Goal: Task Accomplishment & Management: Use online tool/utility

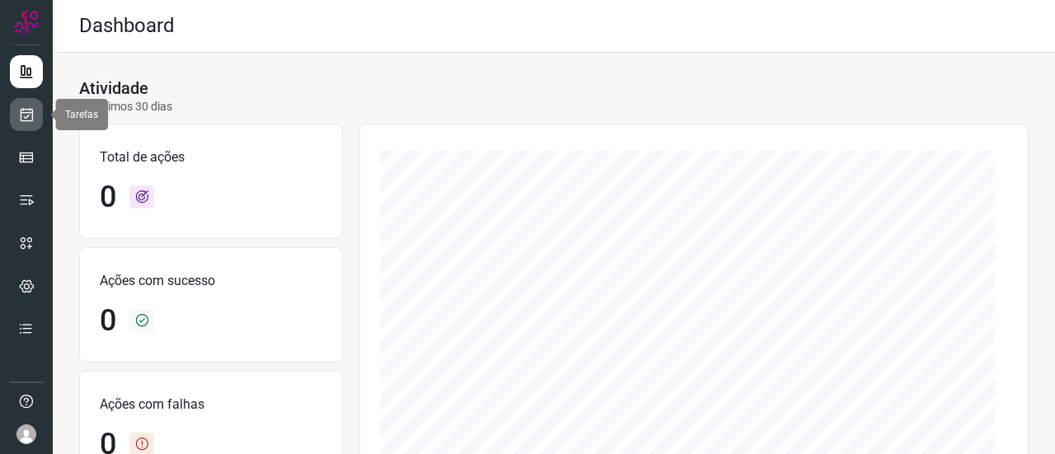
click at [37, 115] on link at bounding box center [26, 114] width 33 height 33
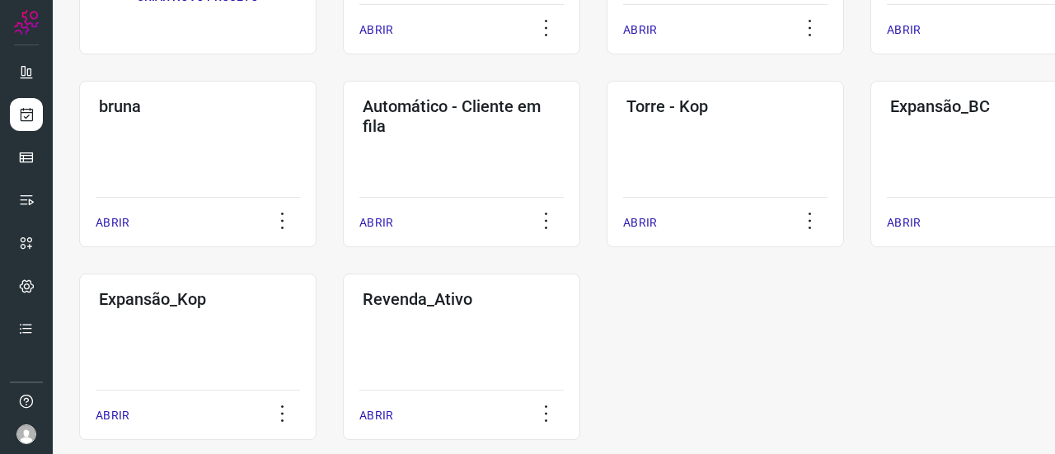
scroll to position [247, 0]
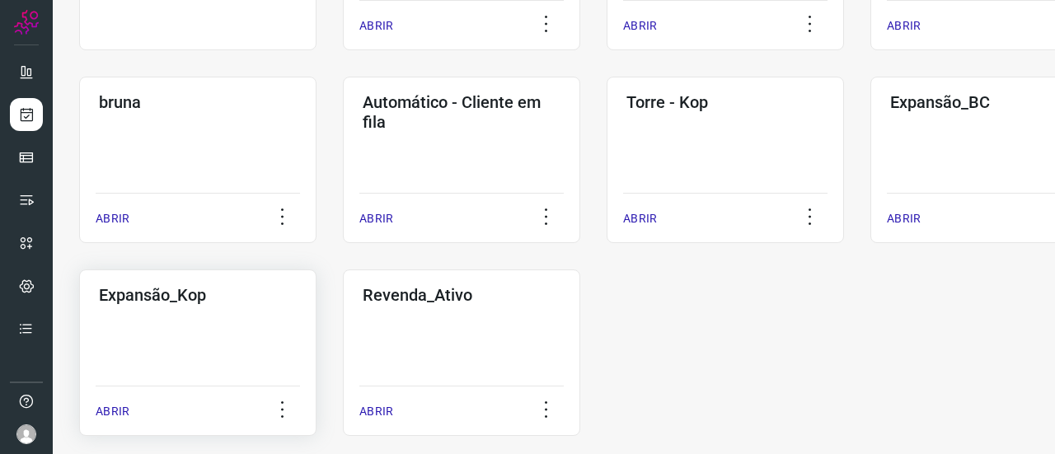
click at [167, 334] on div "Expansão_Kop ABRIR" at bounding box center [197, 353] width 237 height 167
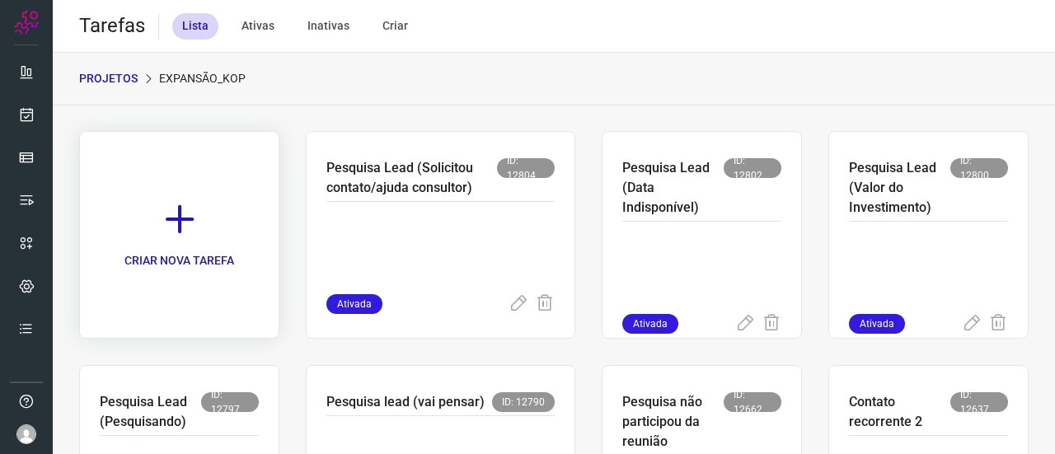
click at [168, 232] on icon at bounding box center [180, 219] width 36 height 36
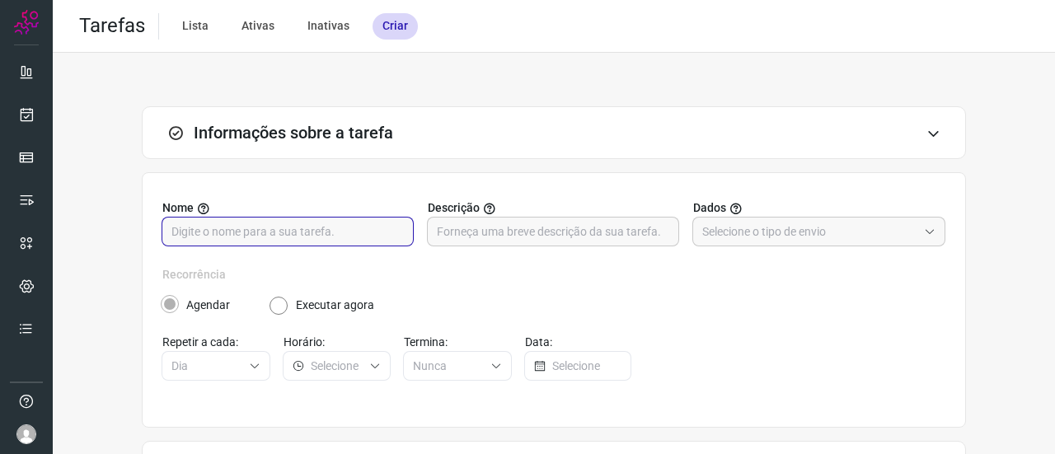
click at [235, 228] on input "text" at bounding box center [288, 232] width 233 height 28
paste input "Solicitar Retorno do contato"
click at [256, 233] on input "Pesquisa de Leads ( Solicitar Retorno do contato)" at bounding box center [288, 232] width 233 height 28
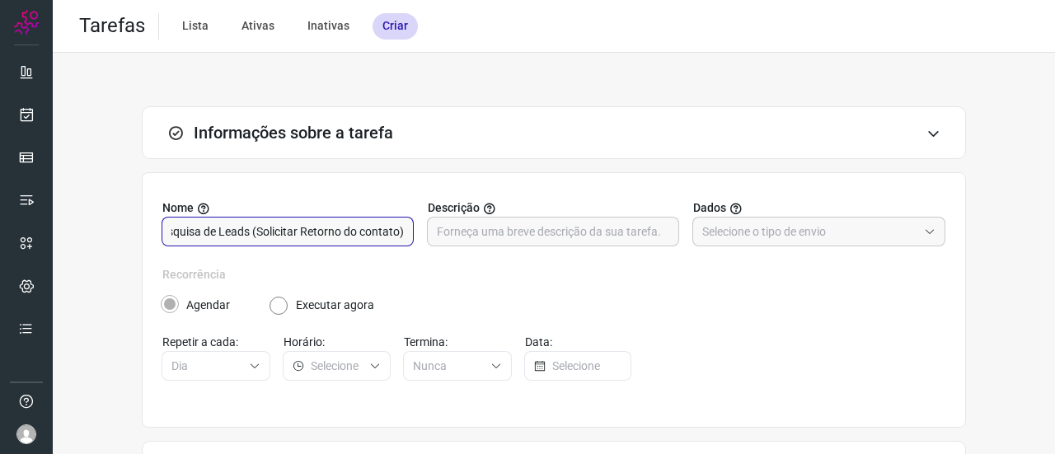
scroll to position [0, 21]
type input "Pesquisa de Leads (Solicitar Retorno do contato)"
click at [493, 235] on input "text" at bounding box center [553, 232] width 233 height 28
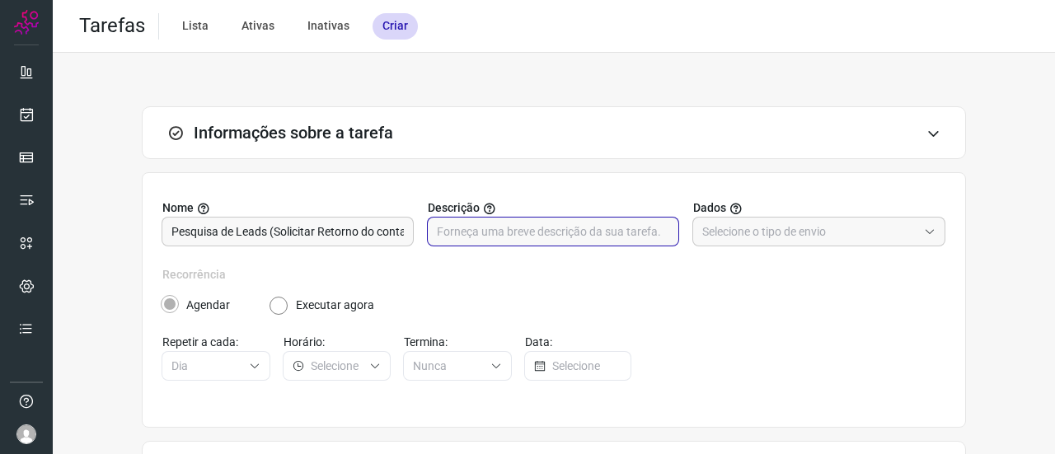
click at [510, 239] on input "text" at bounding box center [553, 232] width 233 height 28
click at [613, 233] on input "text" at bounding box center [553, 232] width 233 height 28
click at [760, 230] on input "text" at bounding box center [810, 232] width 215 height 28
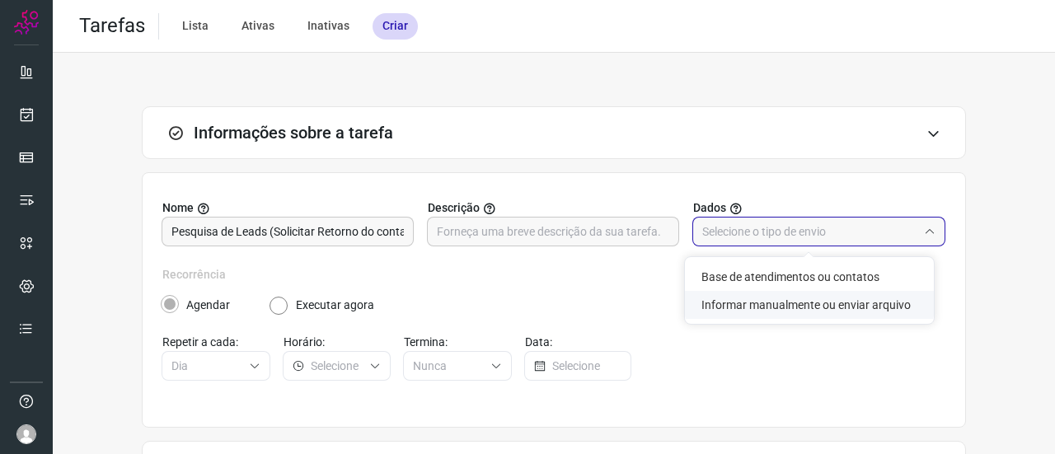
click at [747, 305] on li "Informar manualmente ou enviar arquivo" at bounding box center [809, 305] width 249 height 28
type input "Informar manualmente ou enviar arquivo"
radio input "false"
radio input "true"
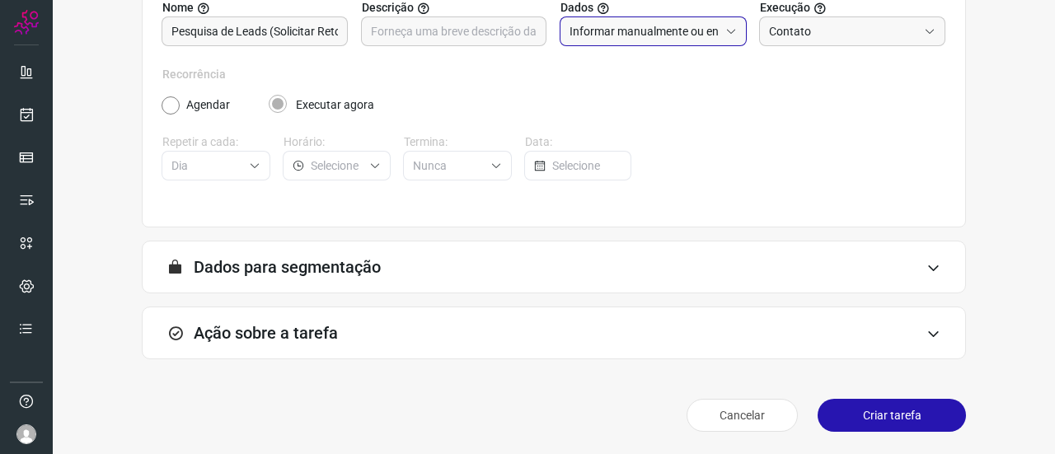
click at [391, 337] on div "Ação sobre a tarefa" at bounding box center [554, 333] width 825 height 53
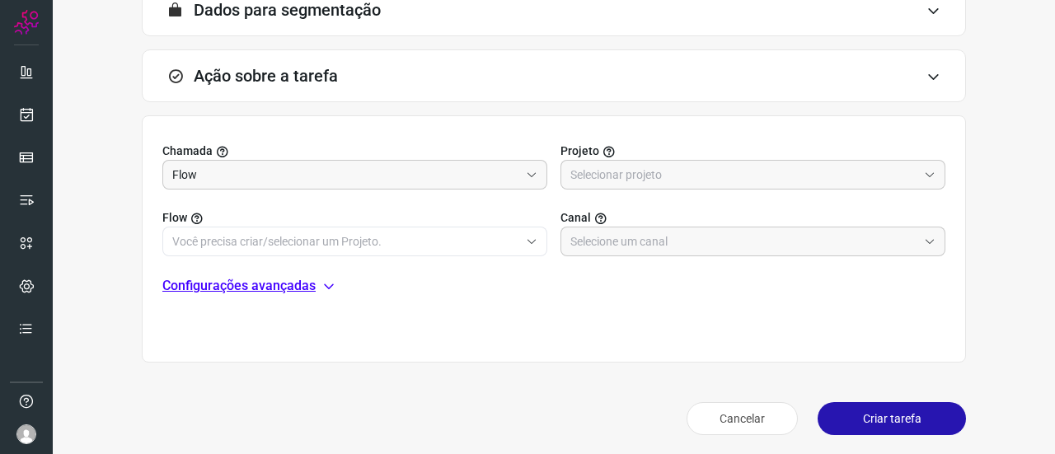
scroll to position [461, 0]
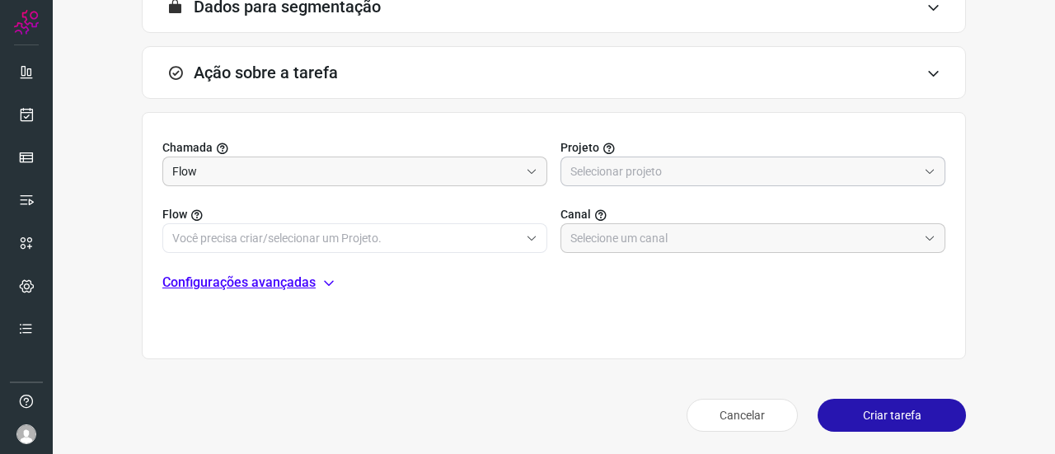
click at [640, 162] on input "text" at bounding box center [744, 171] width 347 height 28
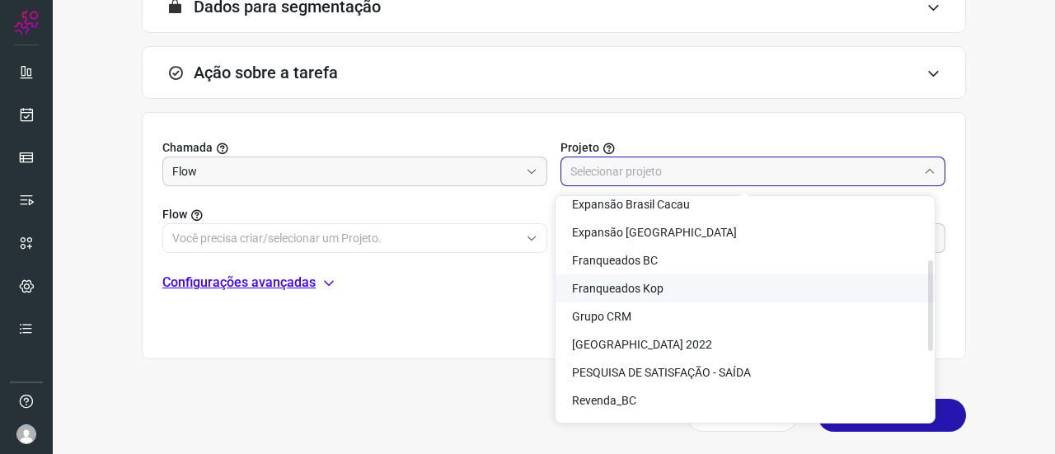
scroll to position [69, 0]
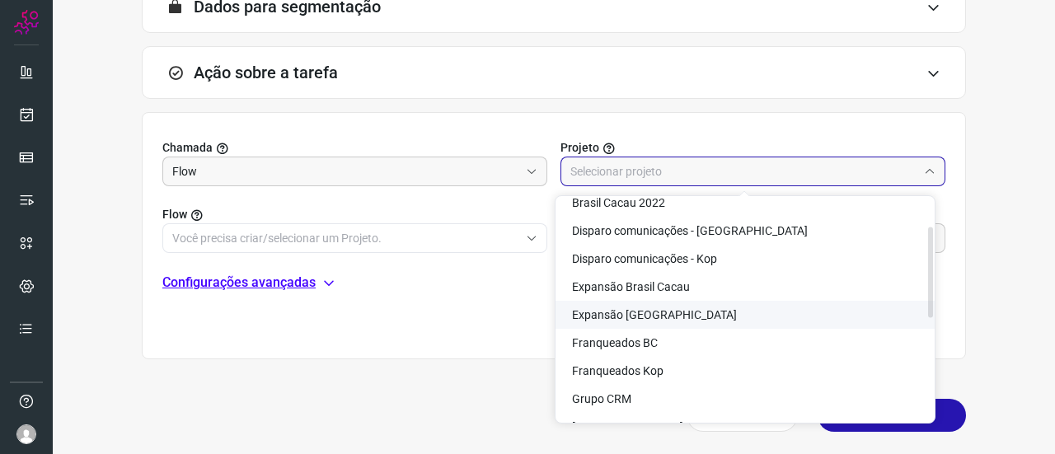
click at [679, 316] on span "Expansão [GEOGRAPHIC_DATA]" at bounding box center [654, 314] width 165 height 13
type input "Expansão [GEOGRAPHIC_DATA]"
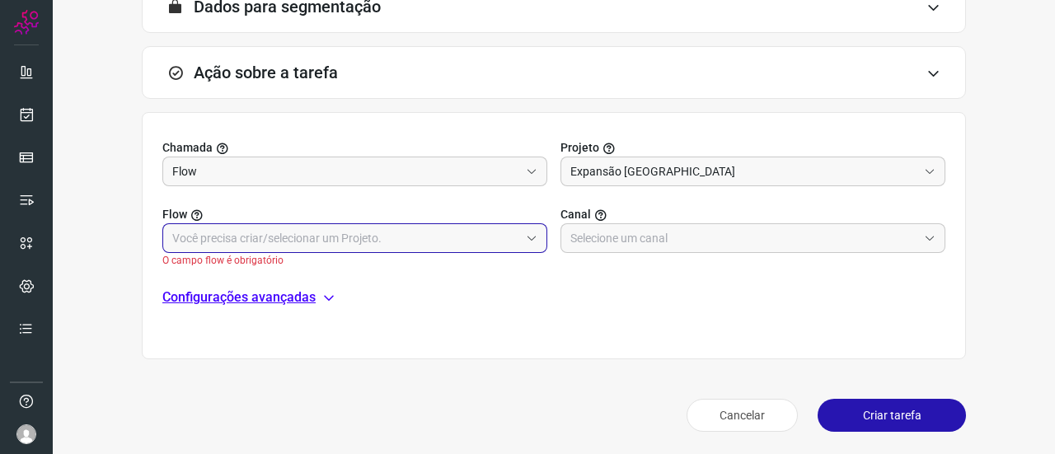
click at [275, 244] on input "text" at bounding box center [345, 238] width 347 height 28
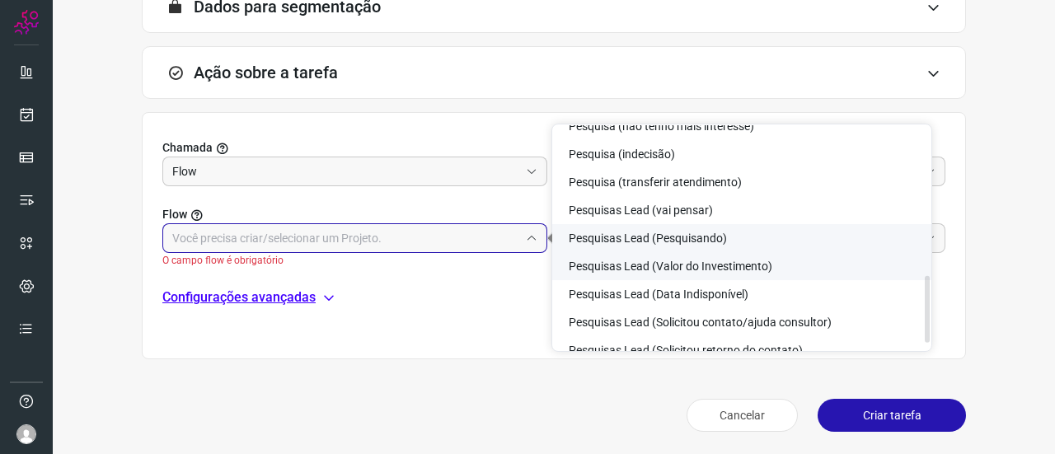
scroll to position [513, 0]
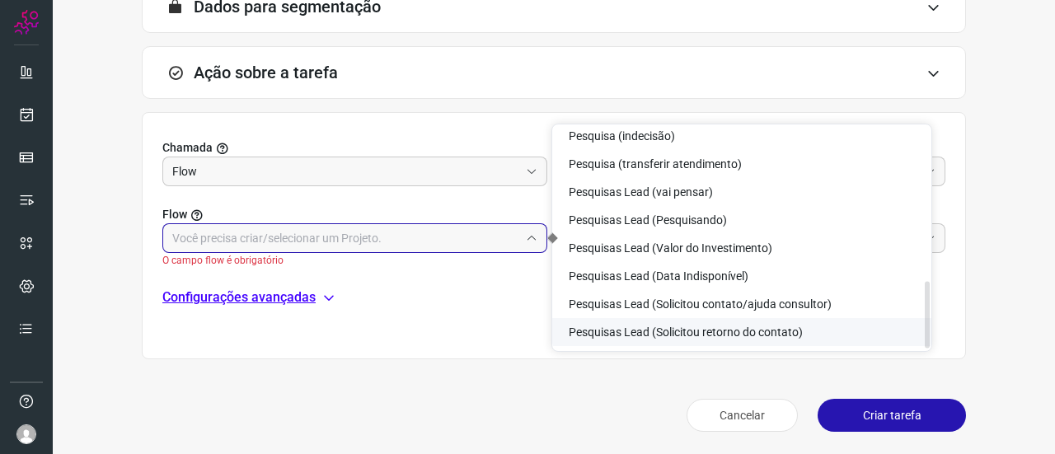
click at [768, 329] on span "Pesquisas Lead (Solicitou retorno do contato)" at bounding box center [686, 332] width 234 height 13
type input "Pesquisas Lead (Solicitou retorno do contato)"
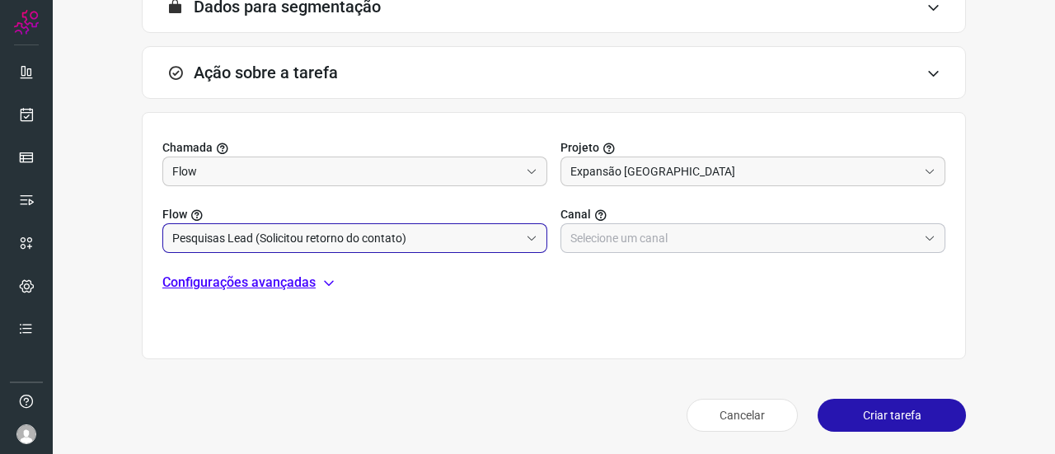
click at [656, 242] on input "text" at bounding box center [744, 238] width 347 height 28
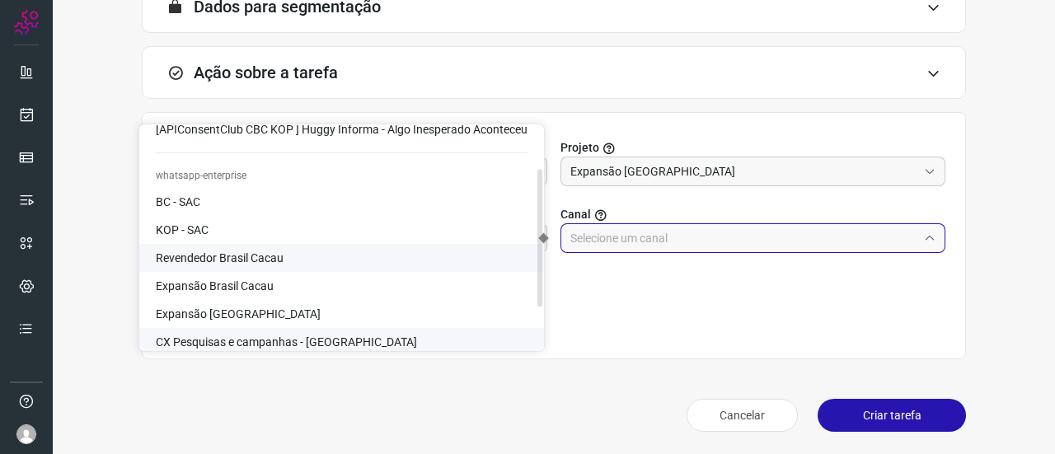
scroll to position [134, 0]
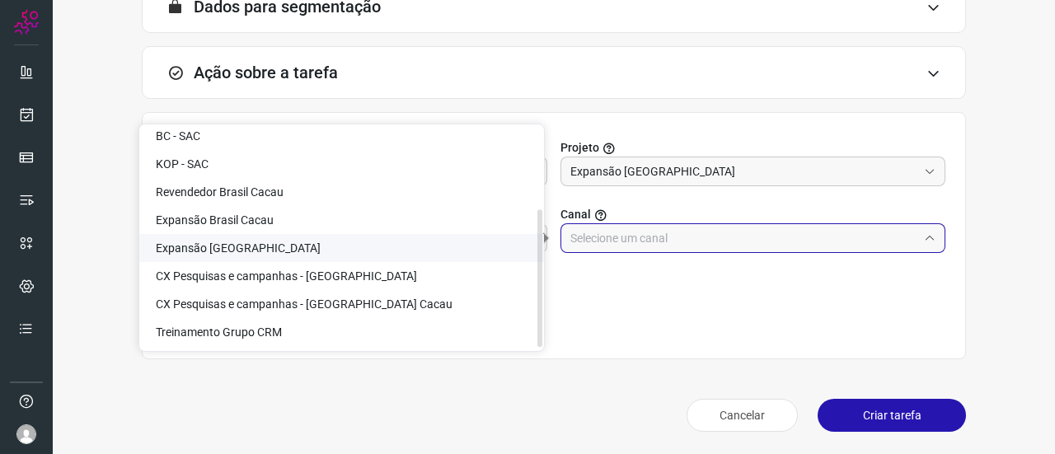
click at [279, 248] on li "Expansão [GEOGRAPHIC_DATA]" at bounding box center [341, 248] width 405 height 28
type input "Expansão [GEOGRAPHIC_DATA]"
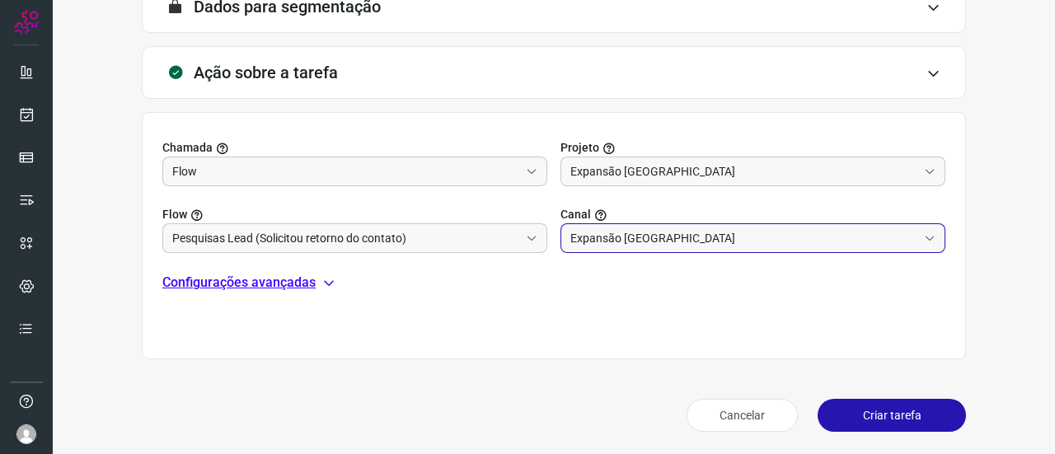
click at [878, 411] on button "Criar tarefa" at bounding box center [892, 415] width 148 height 33
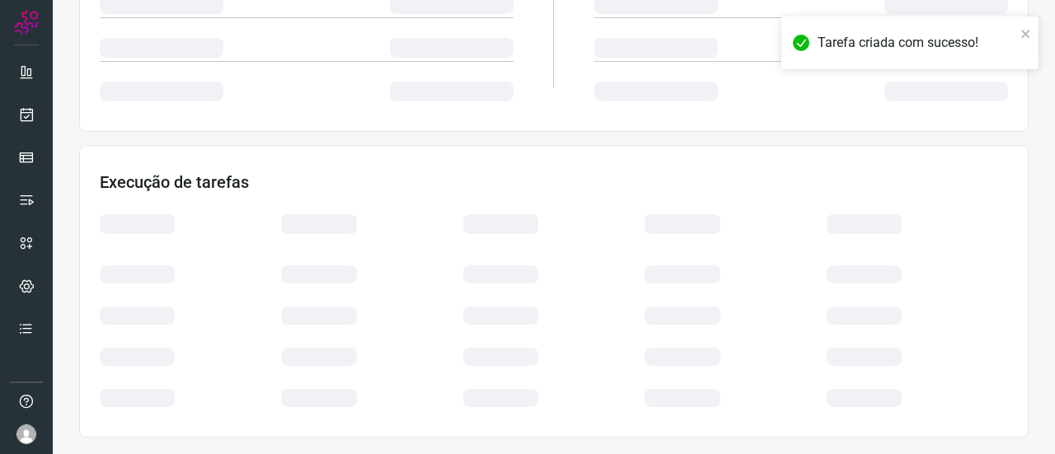
scroll to position [394, 0]
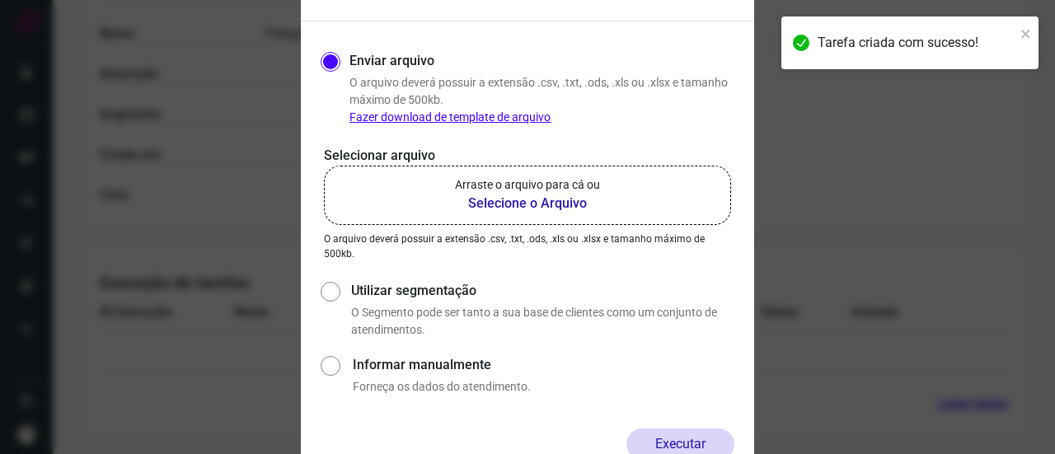
click at [544, 185] on p "Arraste o arquivo para cá ou" at bounding box center [527, 184] width 145 height 17
click at [0, 0] on input "Arraste o arquivo para cá ou Selecione o Arquivo" at bounding box center [0, 0] width 0 height 0
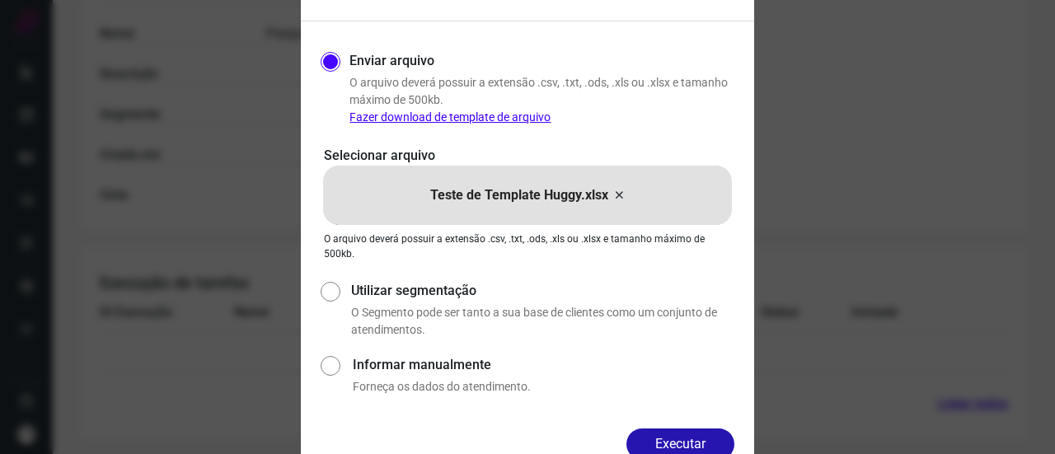
click at [694, 442] on button "Executar" at bounding box center [681, 444] width 108 height 31
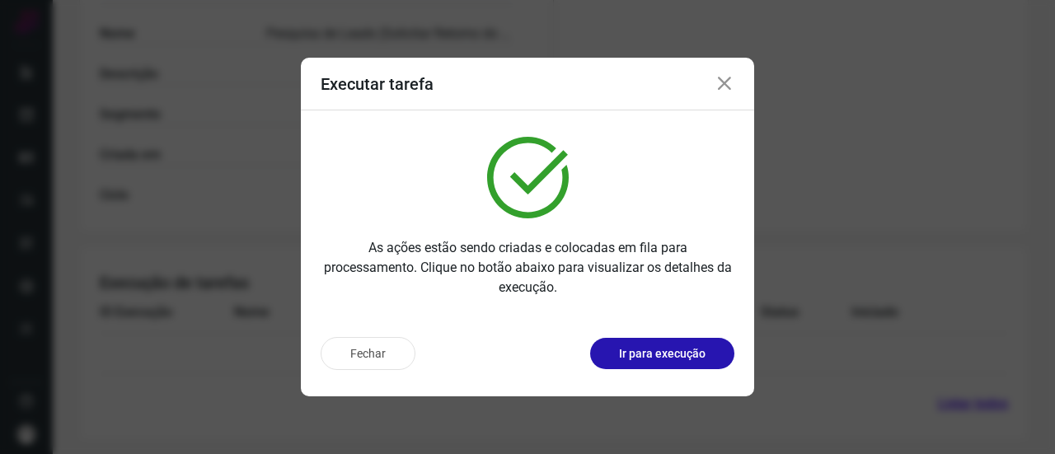
click at [724, 86] on icon at bounding box center [725, 84] width 20 height 20
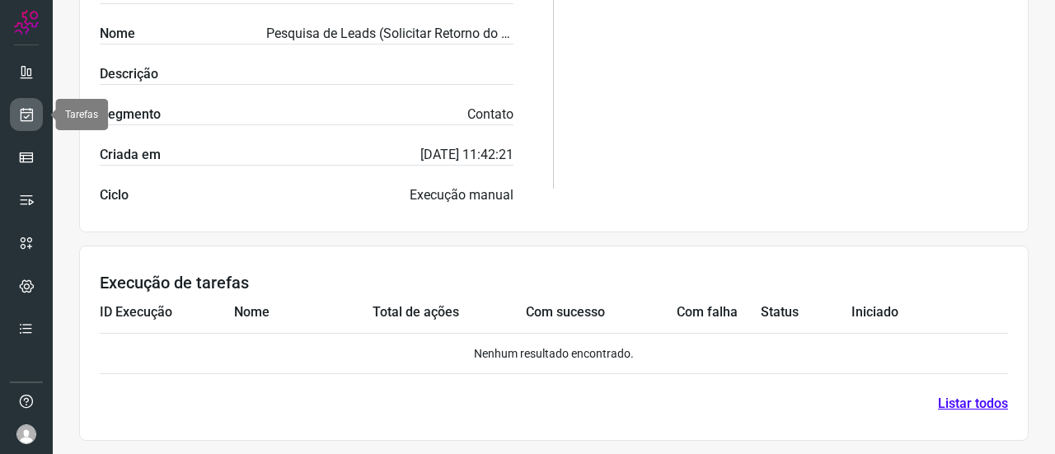
click at [25, 111] on icon at bounding box center [26, 114] width 17 height 16
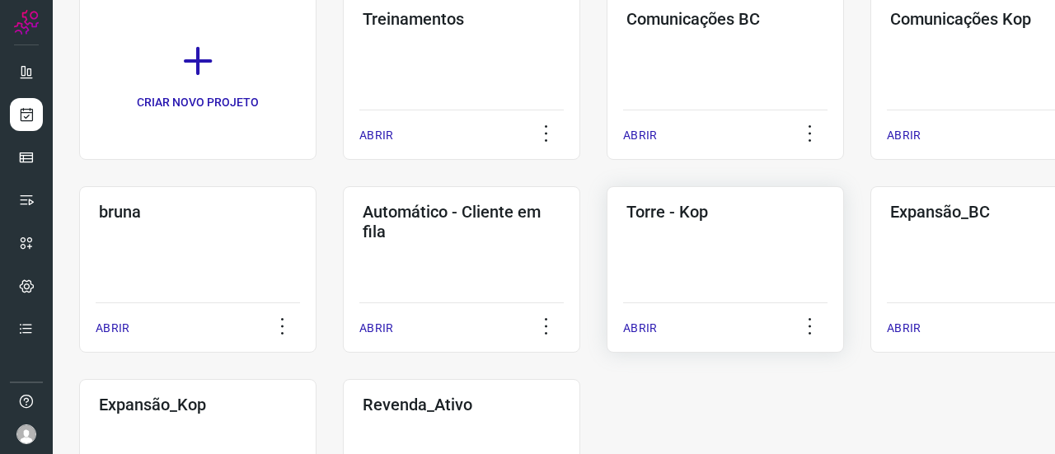
scroll to position [160, 0]
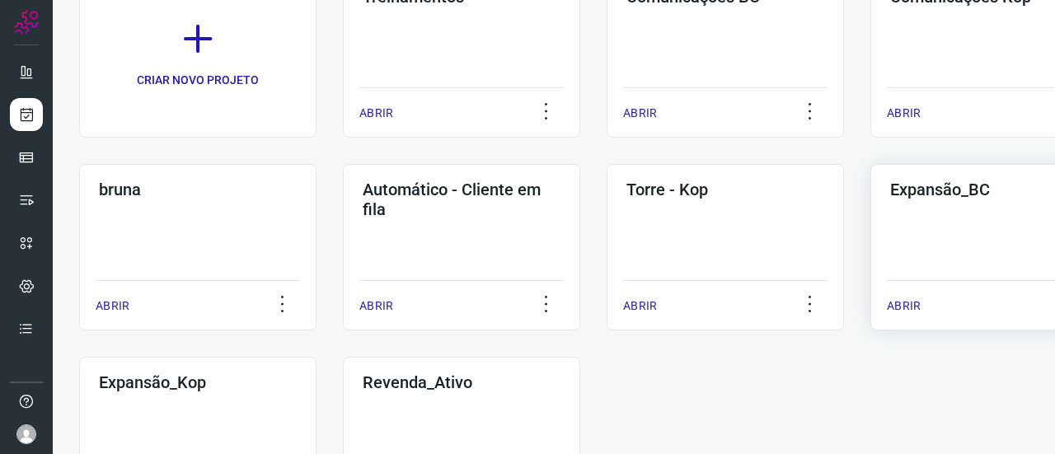
click at [915, 242] on div "Expansão_BC ABRIR" at bounding box center [989, 247] width 237 height 167
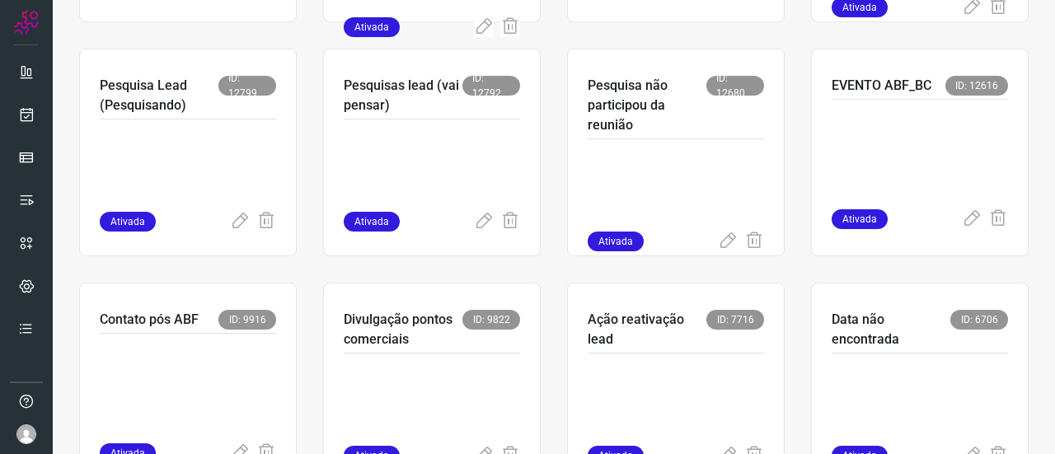
scroll to position [190, 0]
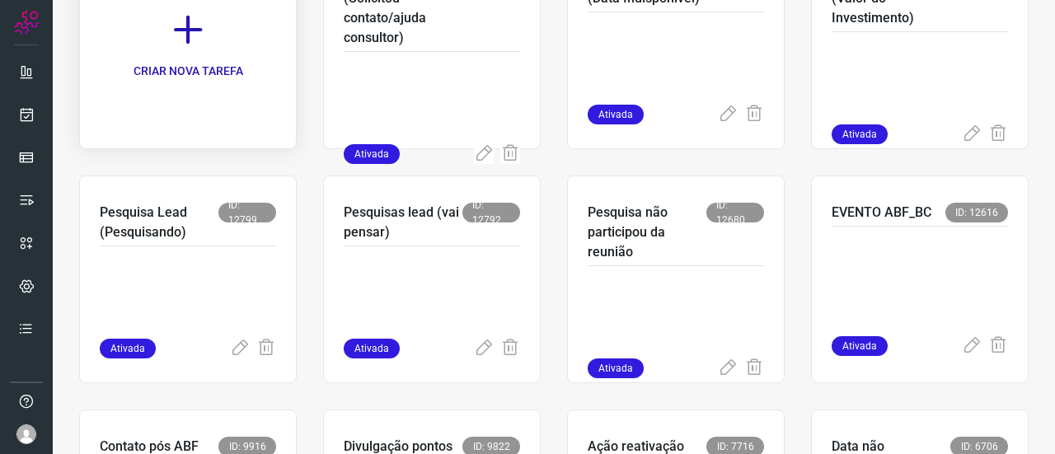
click at [172, 71] on p "CRIAR NOVA TAREFA" at bounding box center [189, 71] width 110 height 17
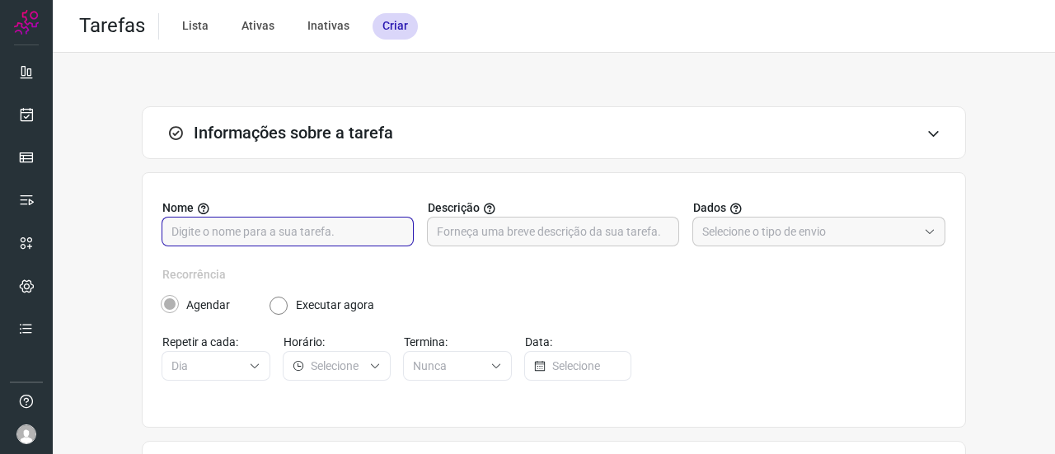
click at [303, 226] on input "text" at bounding box center [288, 232] width 233 height 28
type input "Pesquisa Leads (Solicitou retorno do contato)"
click at [780, 209] on label "Dados" at bounding box center [819, 208] width 252 height 17
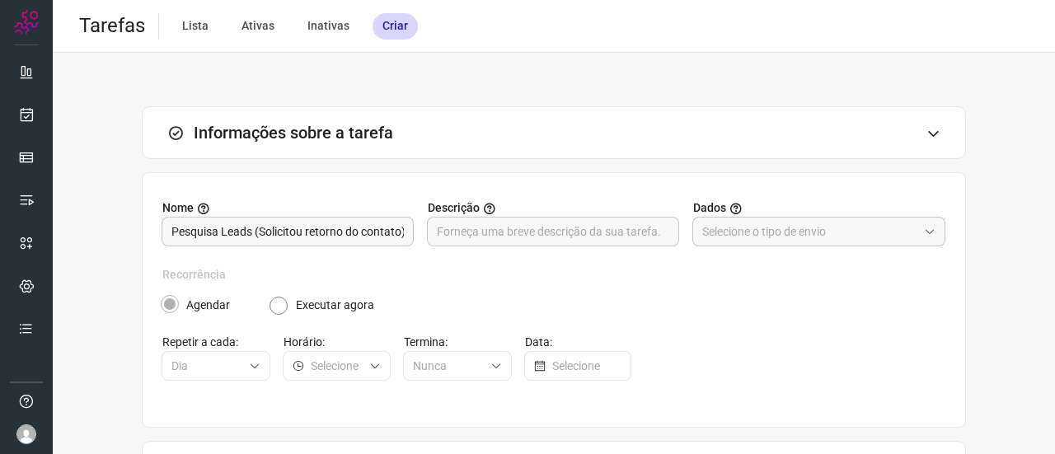
drag, startPoint x: 766, startPoint y: 229, endPoint x: 757, endPoint y: 243, distance: 16.7
click at [766, 228] on input "text" at bounding box center [810, 232] width 215 height 28
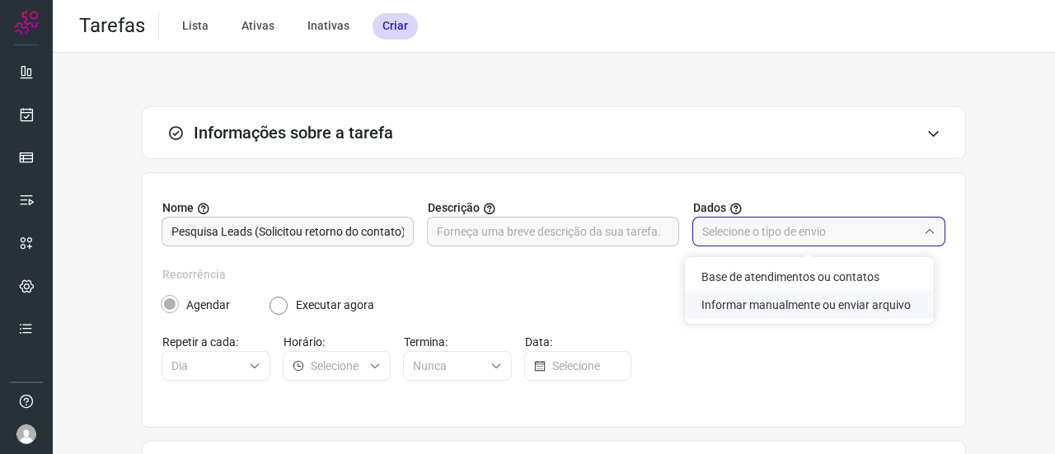
click at [736, 308] on li "Informar manualmente ou enviar arquivo" at bounding box center [809, 305] width 249 height 28
type input "Informar manualmente ou enviar arquivo"
radio input "false"
radio input "true"
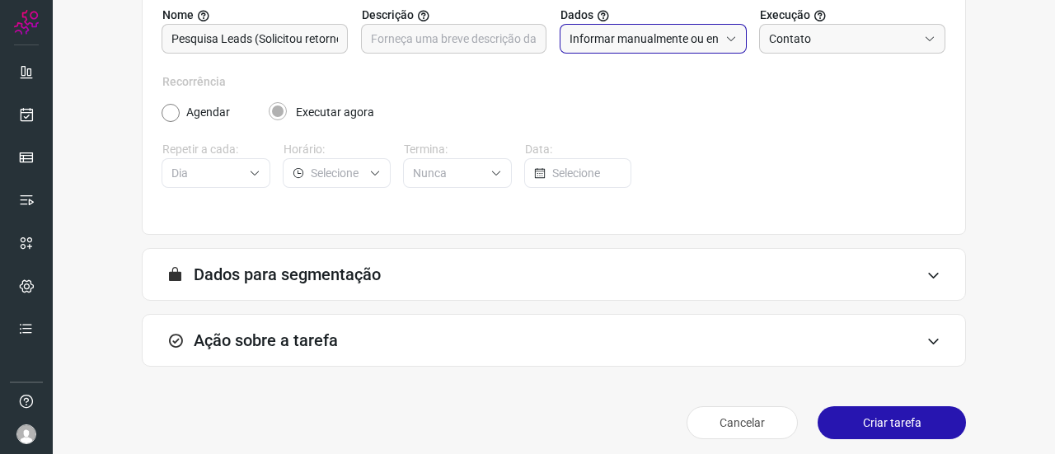
scroll to position [200, 0]
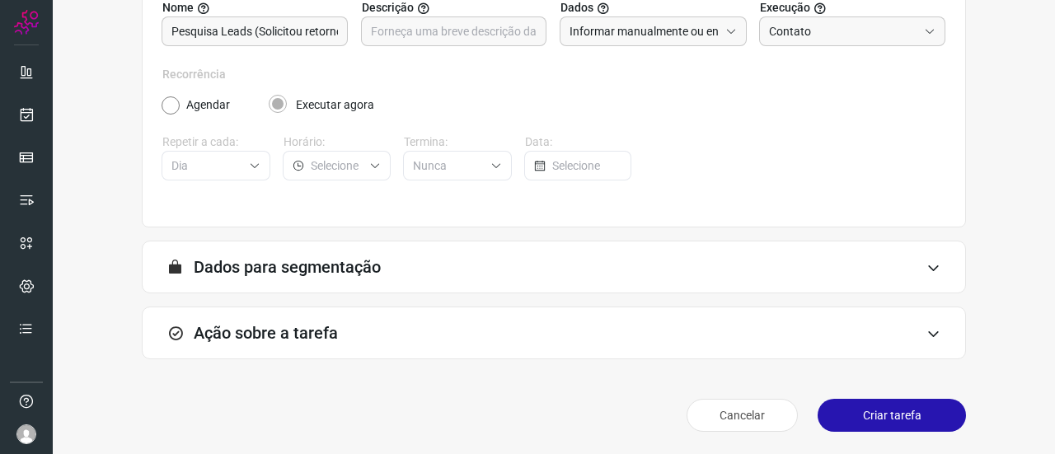
drag, startPoint x: 282, startPoint y: 334, endPoint x: 298, endPoint y: 326, distance: 18.4
click at [282, 334] on h3 "Ação sobre a tarefa" at bounding box center [266, 333] width 144 height 20
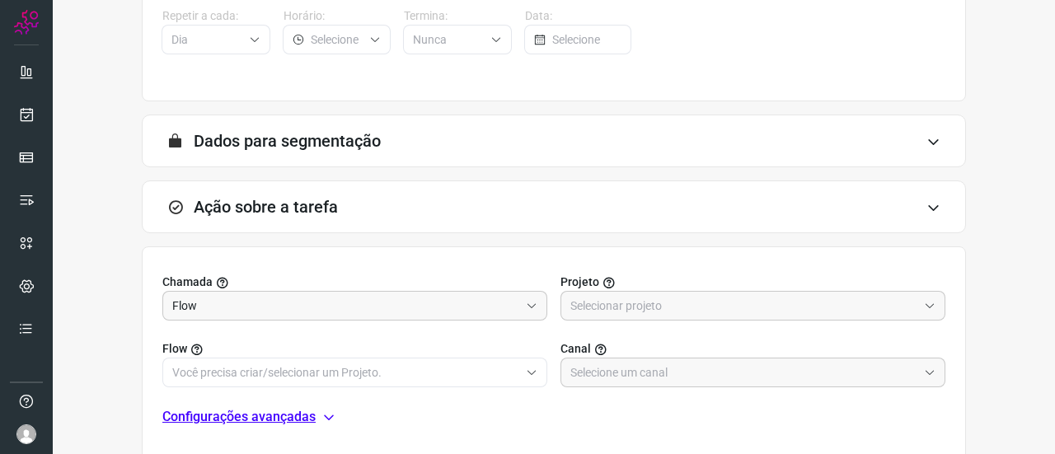
scroll to position [448, 0]
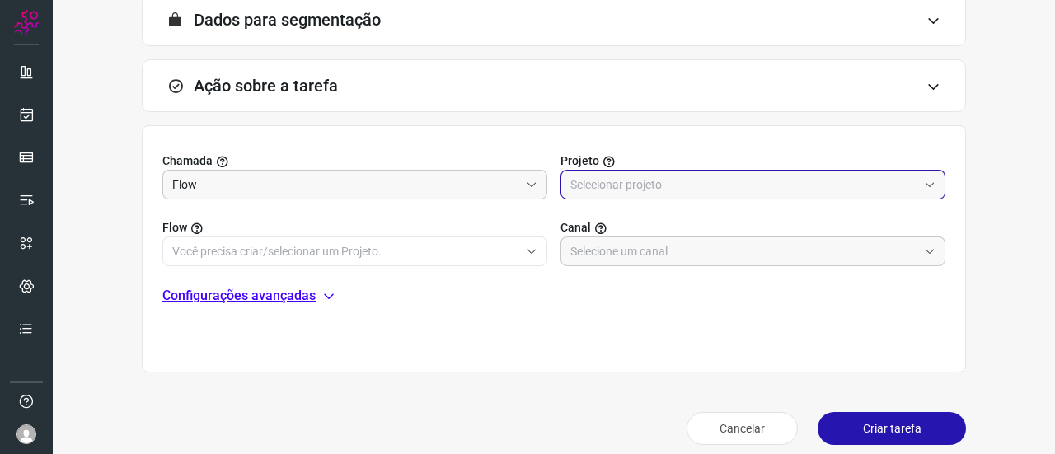
click at [620, 182] on input "text" at bounding box center [744, 185] width 347 height 28
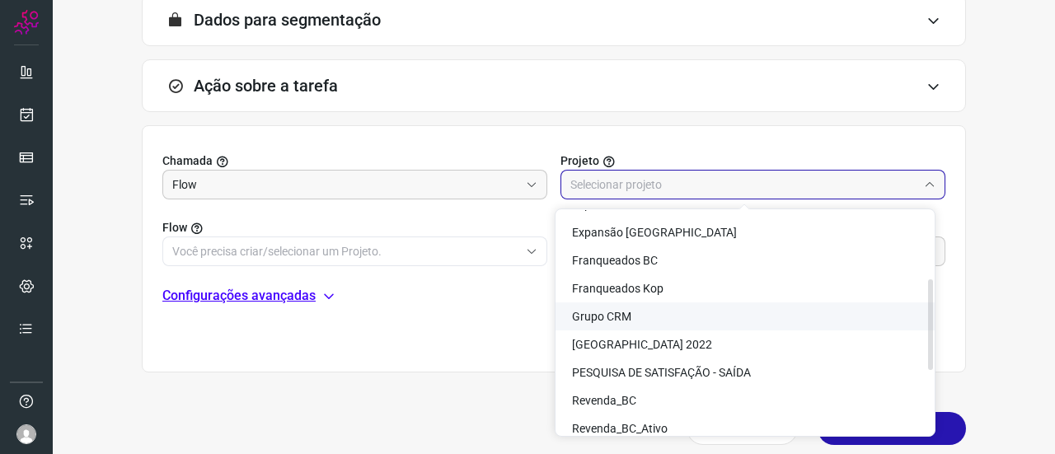
scroll to position [82, 0]
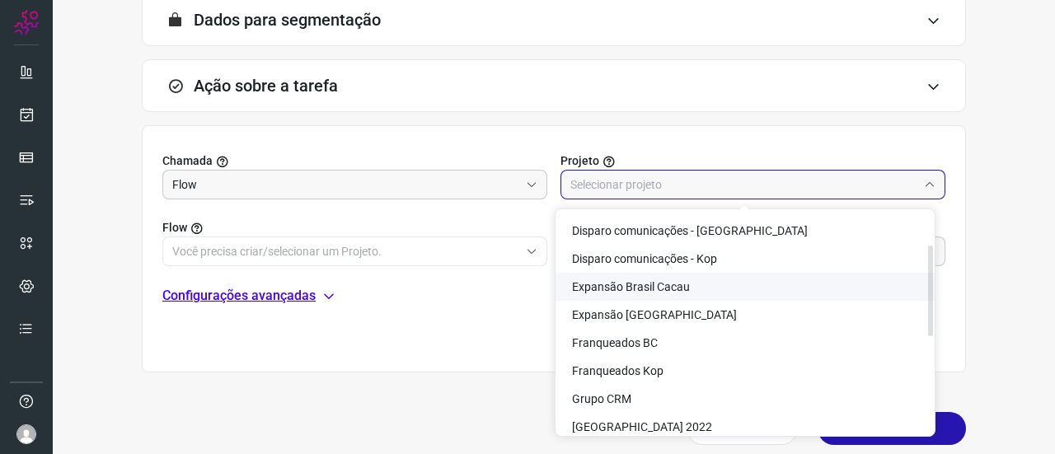
click at [658, 286] on span "Expansão Brasil Cacau" at bounding box center [631, 286] width 118 height 13
type input "Expansão Brasil Cacau"
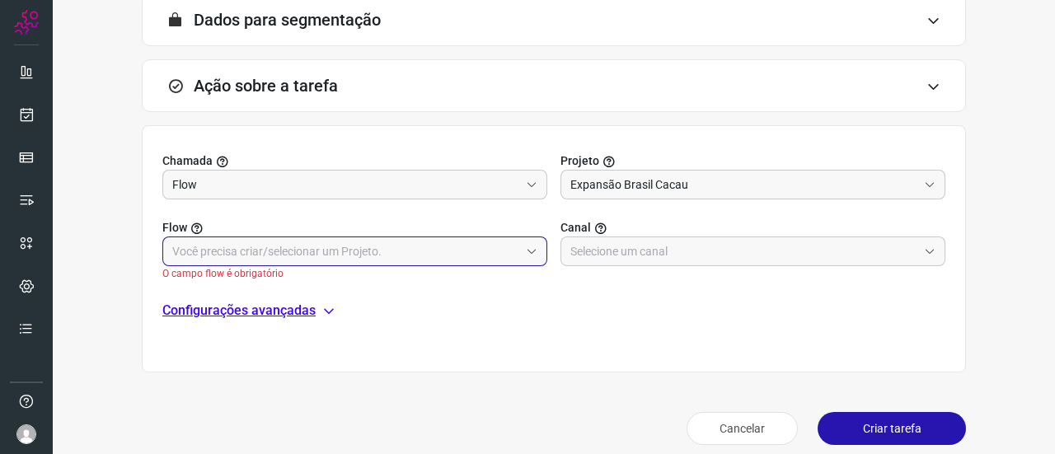
click at [364, 249] on input "text" at bounding box center [345, 251] width 347 height 28
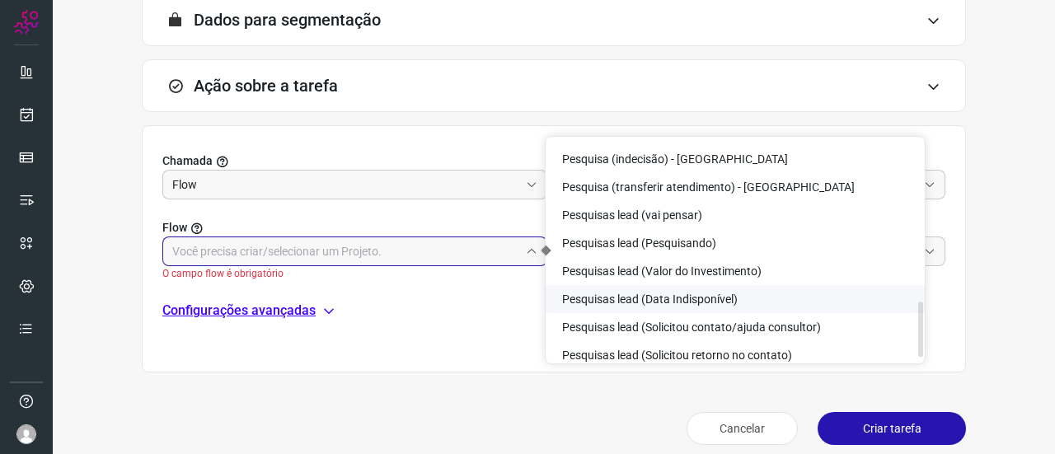
scroll to position [681, 0]
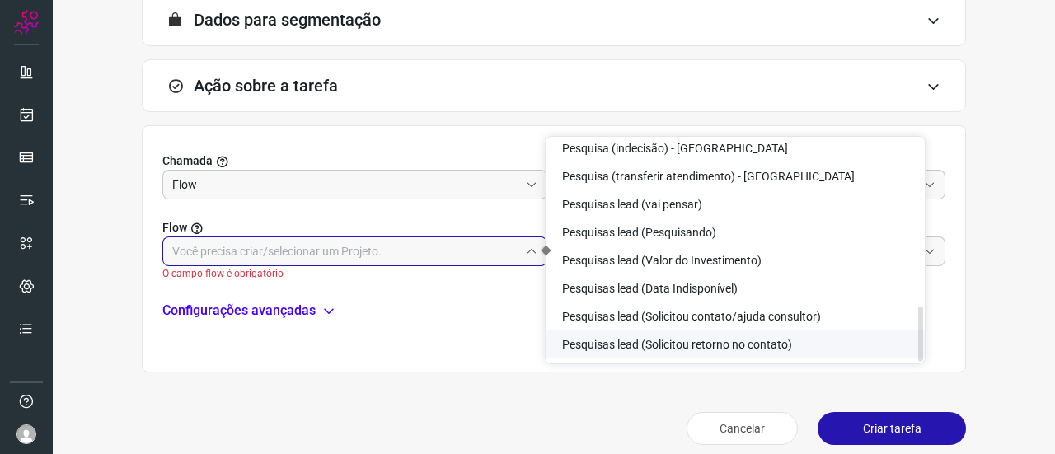
click at [772, 345] on span "Pesquisas lead (Solicitou retorno no contato)" at bounding box center [677, 344] width 230 height 13
type input "Pesquisas lead (Solicitou retorno no contato)"
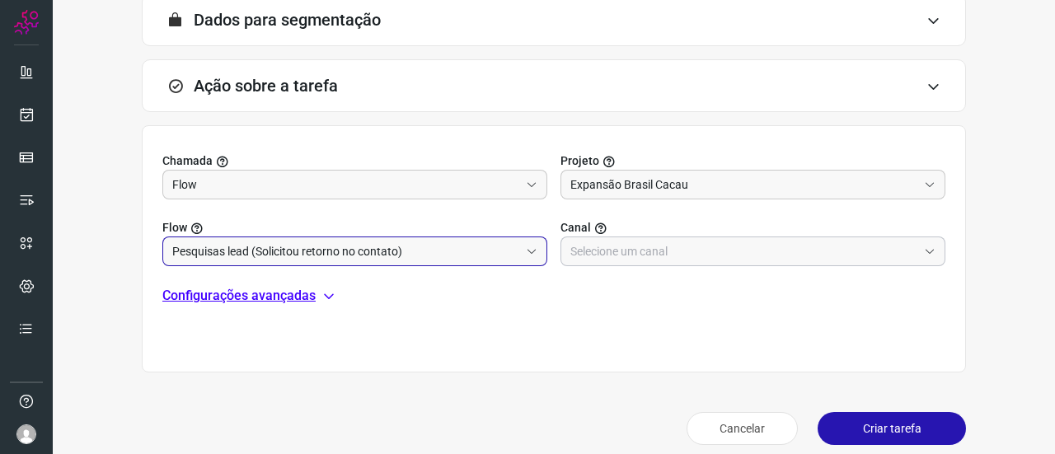
click at [617, 248] on input "text" at bounding box center [744, 251] width 347 height 28
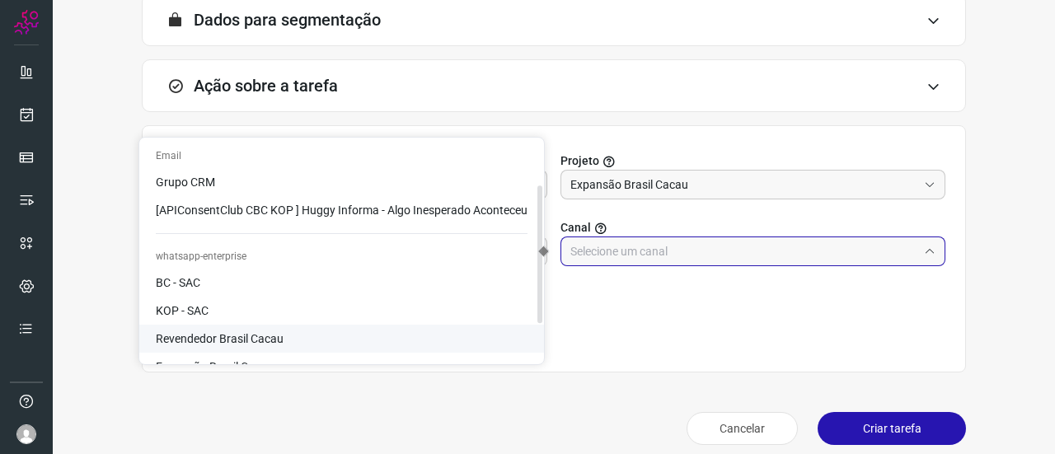
scroll to position [134, 0]
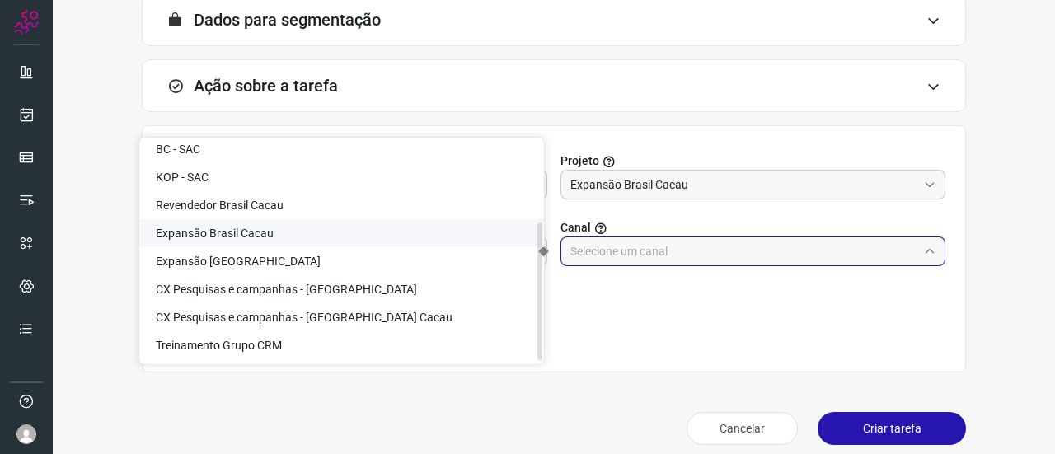
click at [266, 236] on span "Expansão Brasil Cacau" at bounding box center [215, 233] width 118 height 13
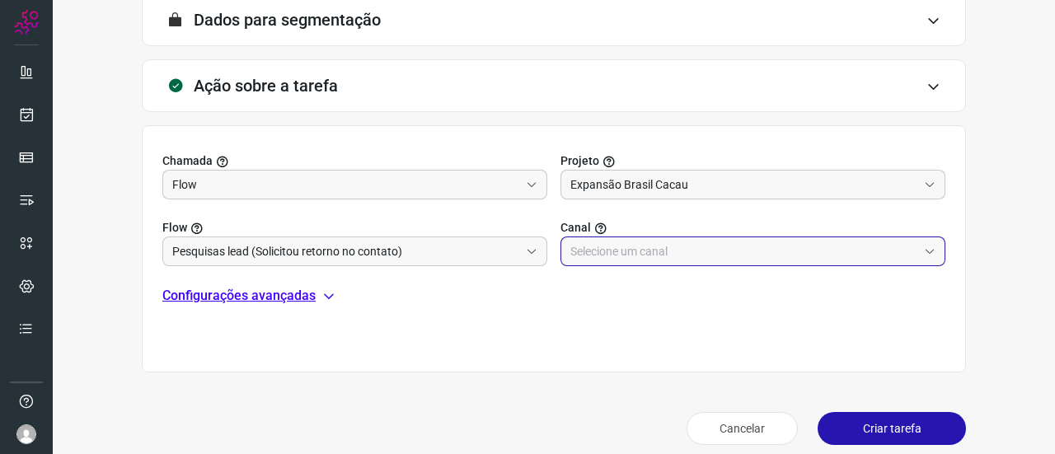
type input "Expansão Brasil Cacau"
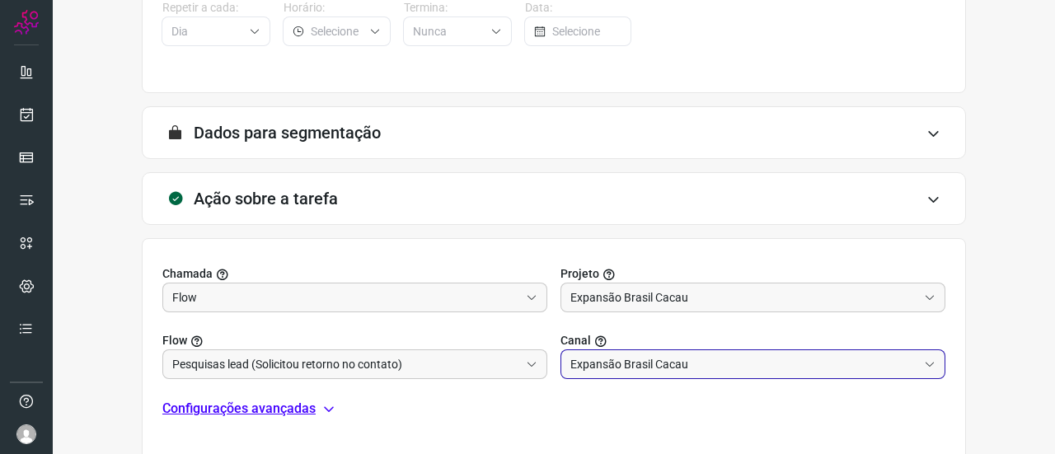
scroll to position [461, 0]
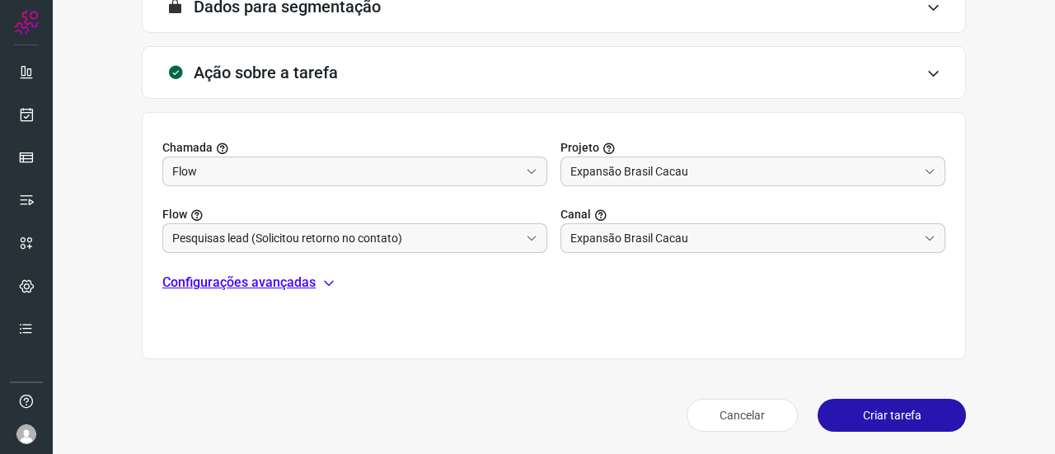
click at [889, 414] on button "Criar tarefa" at bounding box center [892, 415] width 148 height 33
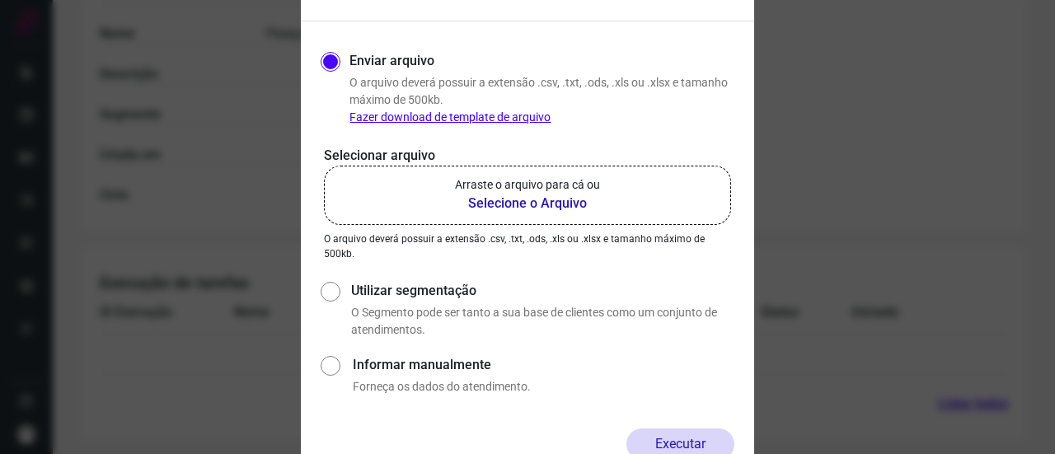
click at [529, 202] on b "Selecione o Arquivo" at bounding box center [527, 204] width 145 height 20
click at [0, 0] on input "Arraste o arquivo para cá ou Selecione o Arquivo" at bounding box center [0, 0] width 0 height 0
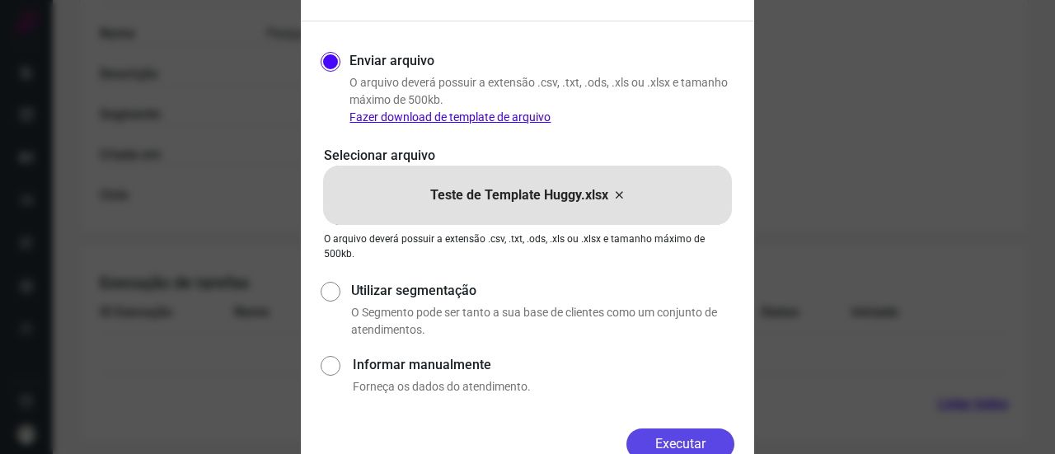
click at [679, 441] on button "Executar" at bounding box center [681, 444] width 108 height 31
